Goal: Information Seeking & Learning: Learn about a topic

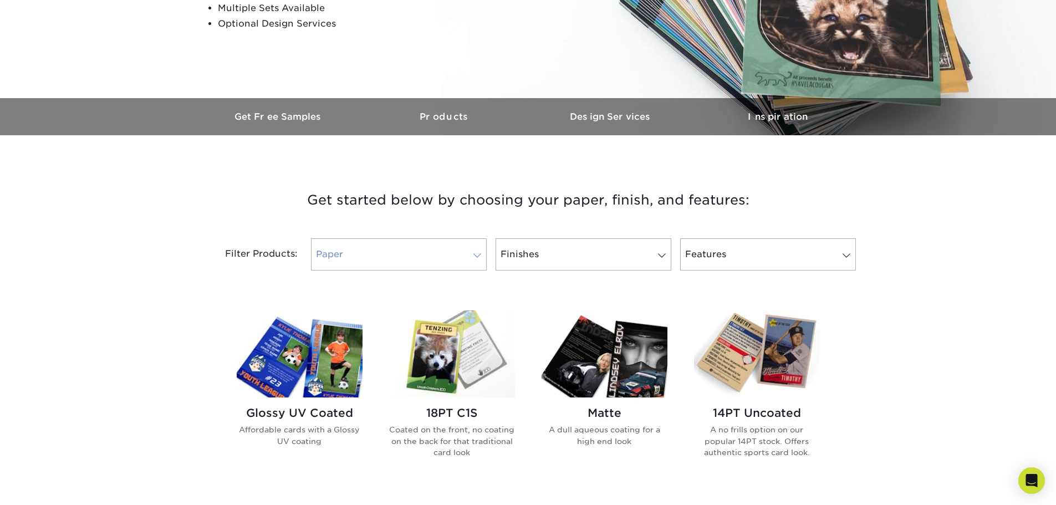
scroll to position [277, 0]
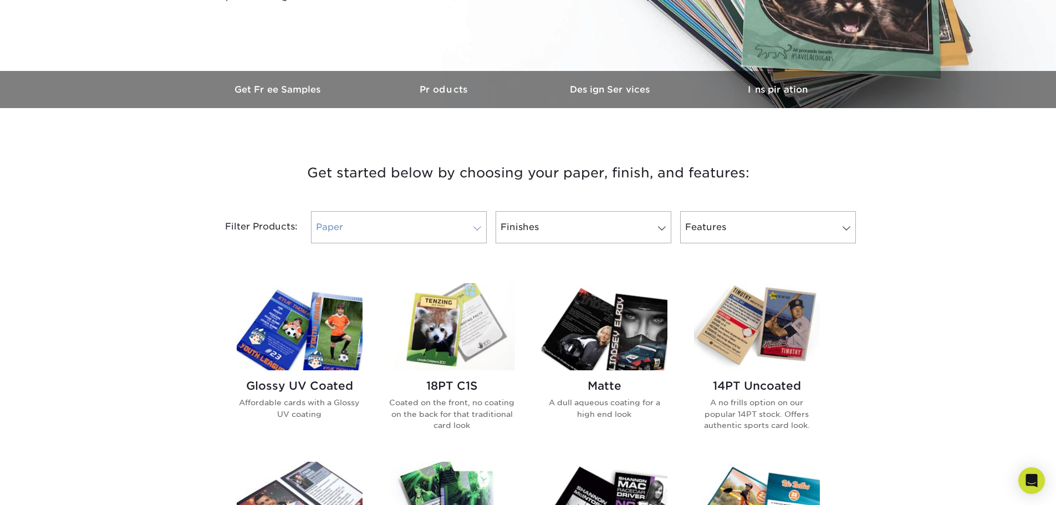
click at [454, 217] on link "Paper" at bounding box center [399, 227] width 176 height 32
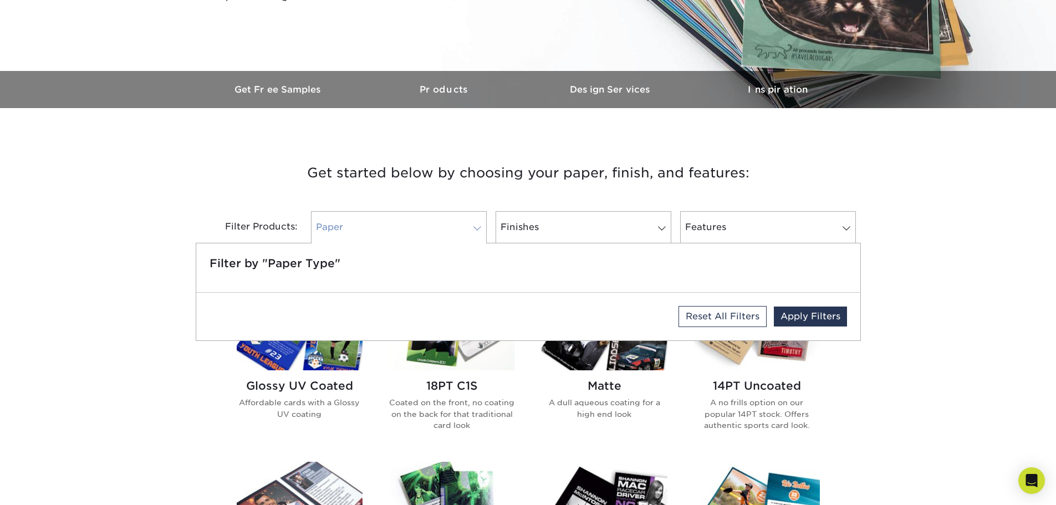
click at [454, 217] on link "Paper" at bounding box center [399, 227] width 176 height 32
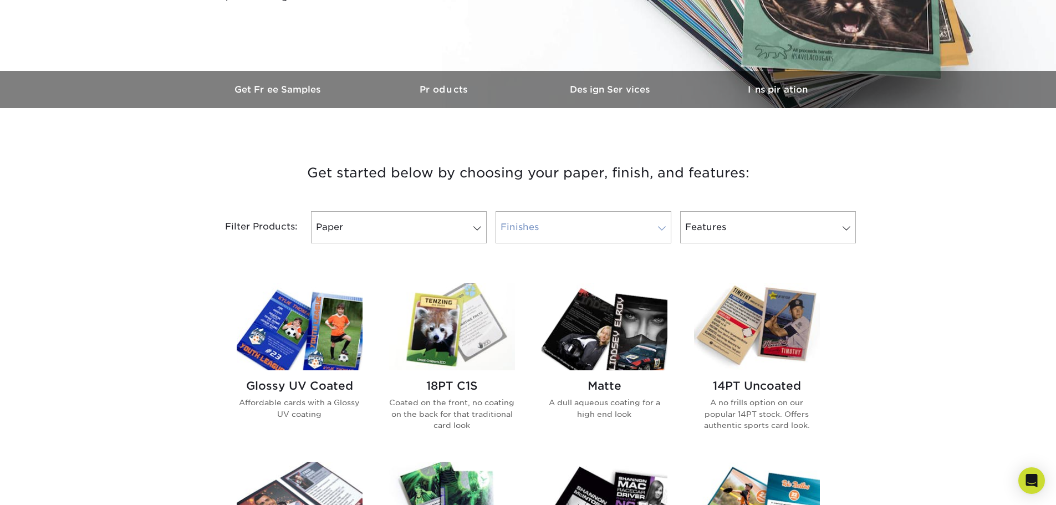
click at [604, 222] on link "Finishes" at bounding box center [583, 227] width 176 height 32
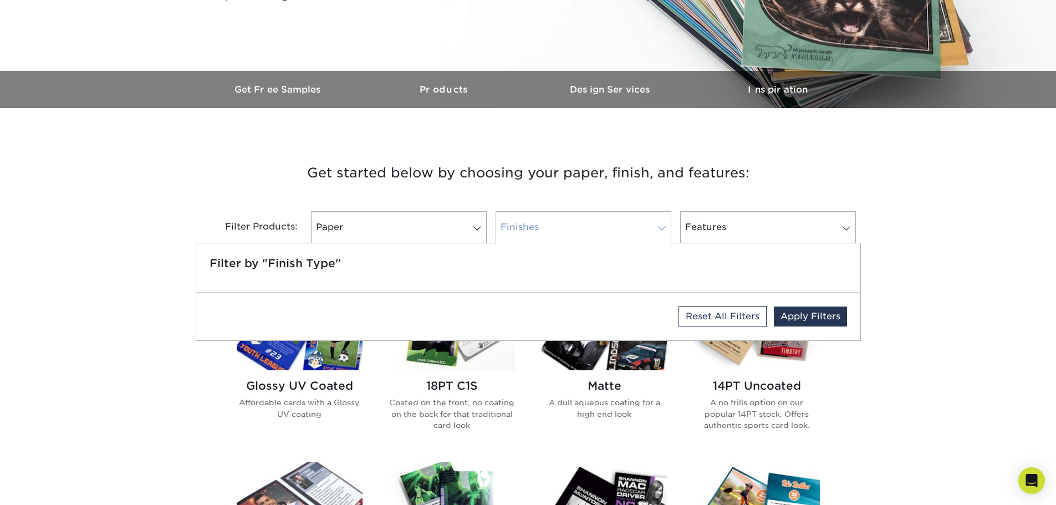
click at [604, 222] on link "Finishes" at bounding box center [583, 227] width 176 height 32
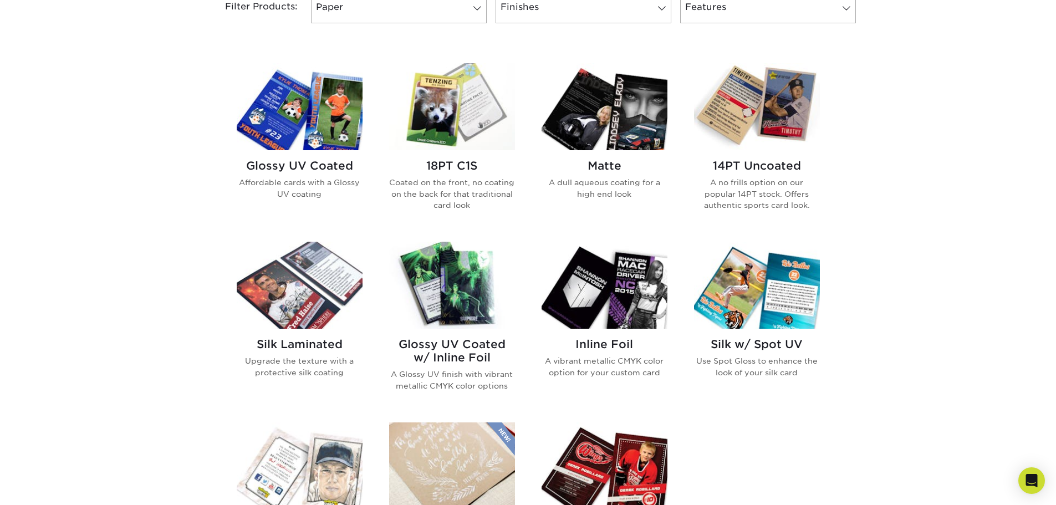
scroll to position [499, 0]
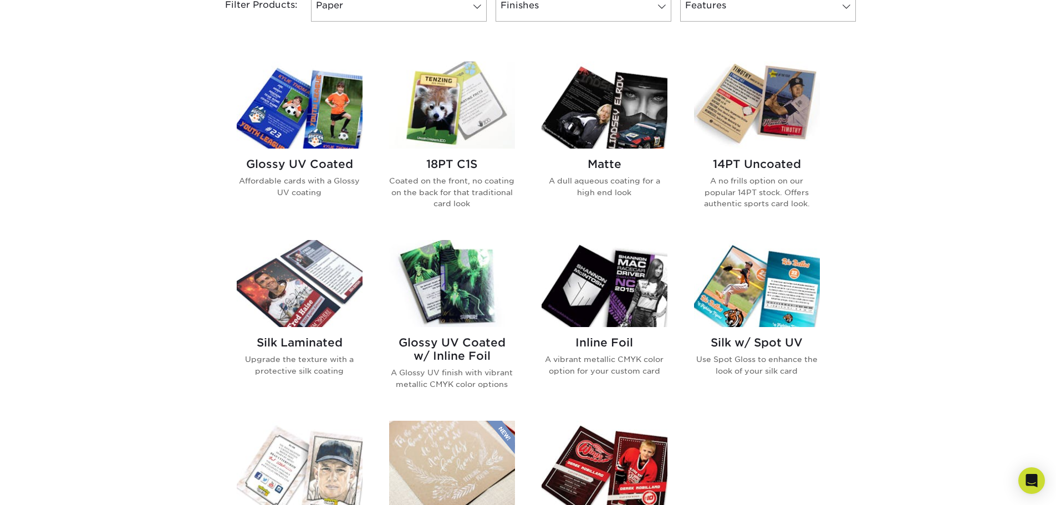
click at [598, 158] on h2 "Matte" at bounding box center [604, 163] width 126 height 13
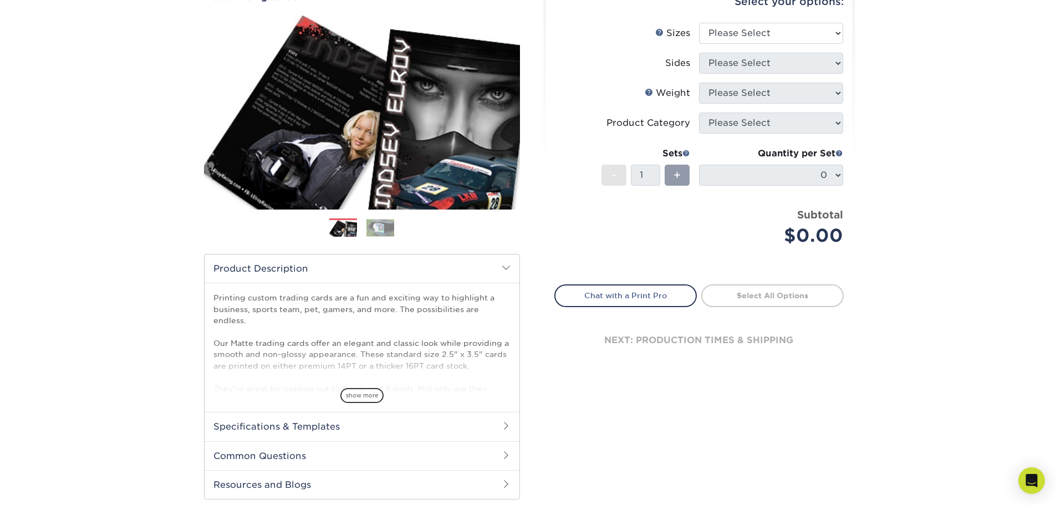
scroll to position [166, 0]
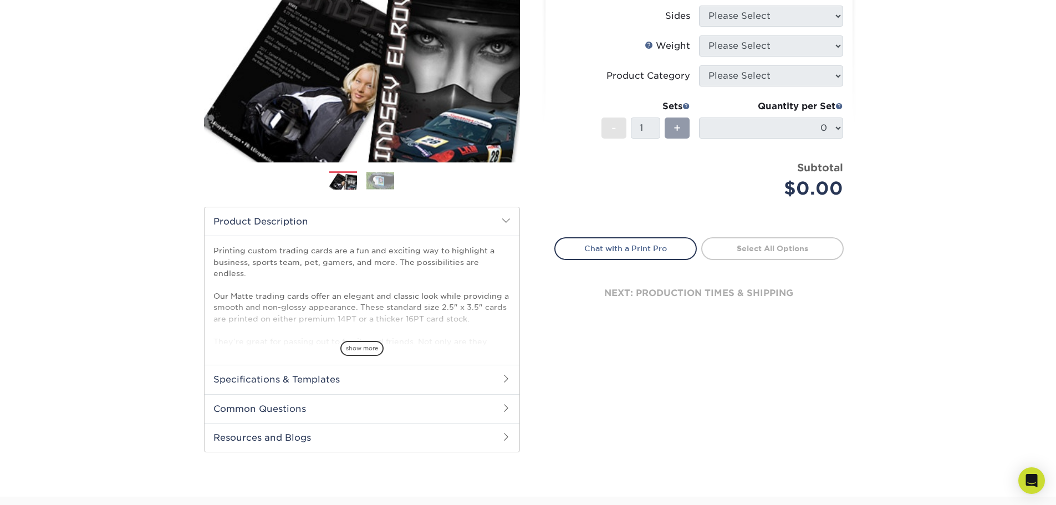
click at [377, 388] on h2 "Specifications & Templates" at bounding box center [361, 379] width 315 height 29
